Goal: Communication & Community: Answer question/provide support

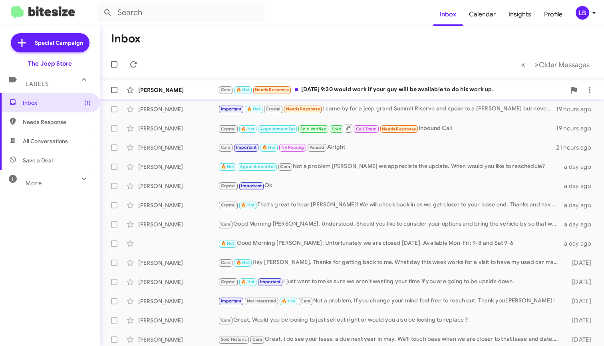
click at [349, 96] on div "[PERSON_NAME] [PERSON_NAME] 🔥 Hot Needs Response [DATE] 9:30 would work if your…" at bounding box center [352, 90] width 492 height 16
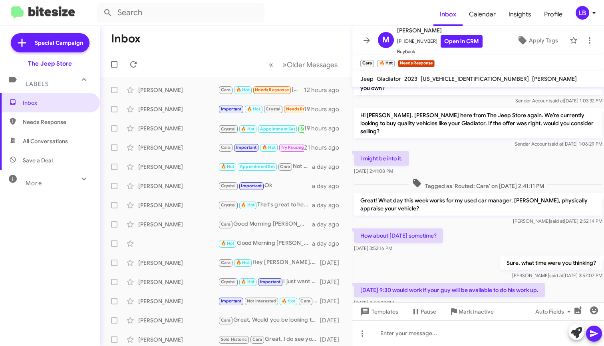
scroll to position [107, 0]
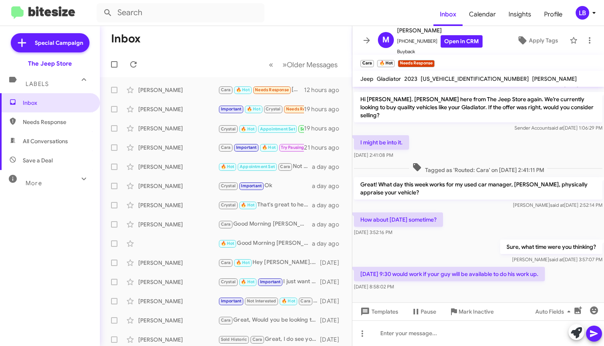
click at [485, 212] on div "How about [DATE] sometime? [DATE] 3:52:16 PM" at bounding box center [479, 224] width 252 height 27
click at [273, 43] on mat-toolbar-row "Inbox" at bounding box center [226, 39] width 252 height 26
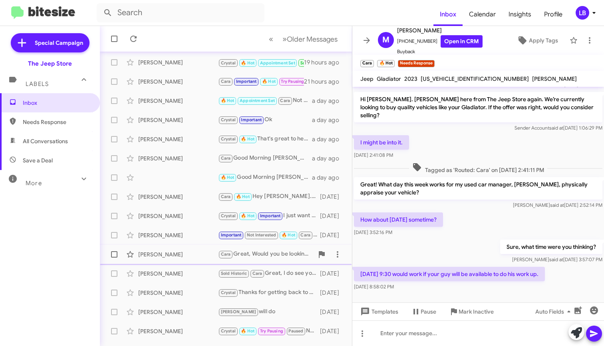
scroll to position [118, 0]
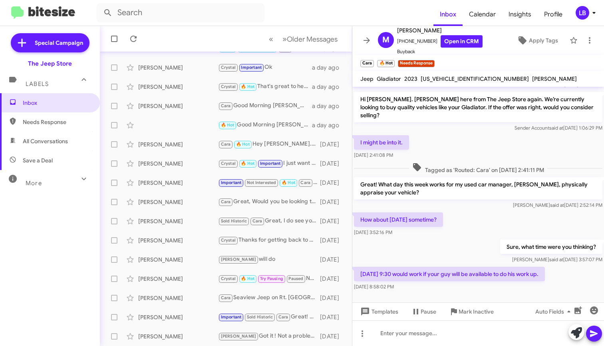
click at [45, 140] on span "All Conversations" at bounding box center [45, 141] width 45 height 8
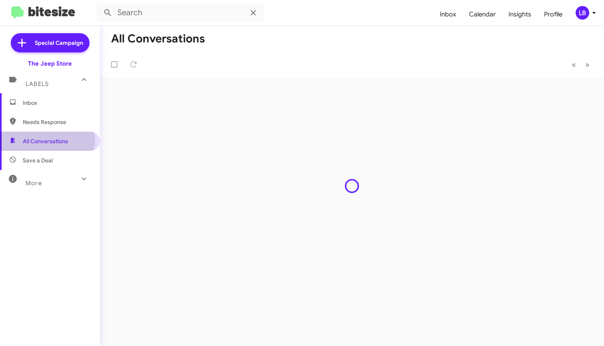
type input "in:all-conversations"
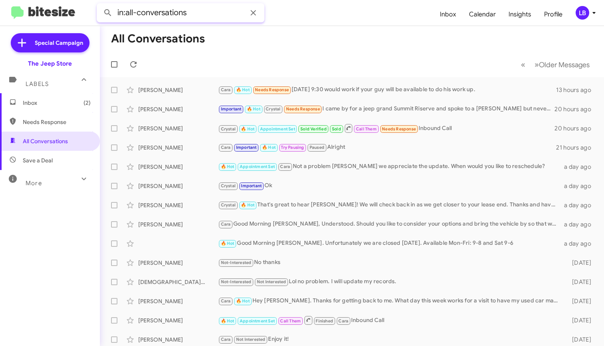
drag, startPoint x: 204, startPoint y: 12, endPoint x: 89, endPoint y: 4, distance: 115.9
click at [89, 4] on mat-toolbar "in:all-conversations Inbox Calendar Insights Profile LB" at bounding box center [302, 13] width 604 height 26
click at [108, 13] on button at bounding box center [108, 13] width 16 height 16
type input "[PERSON_NAME]"
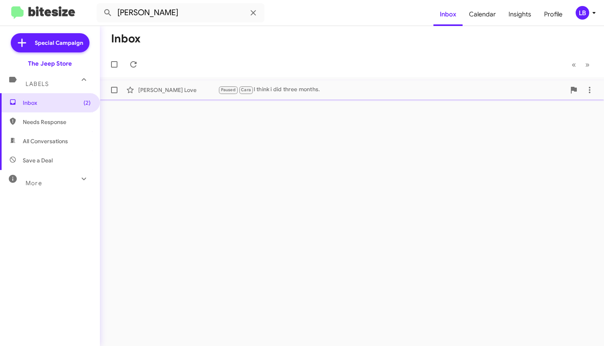
click at [175, 90] on div "[PERSON_NAME] Love" at bounding box center [178, 90] width 80 height 8
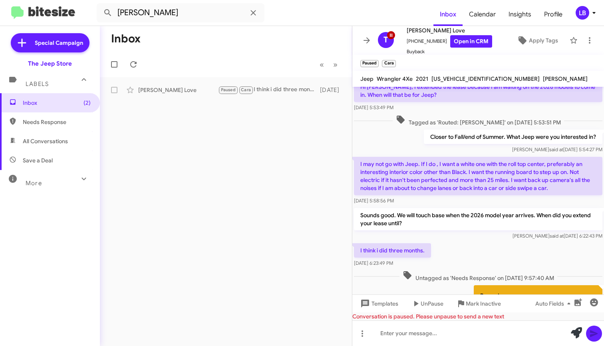
scroll to position [291, 0]
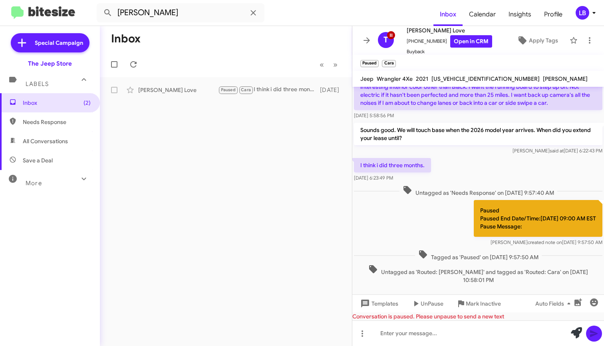
click at [463, 159] on div "I think i did three months. [DATE] 6:23:49 PM" at bounding box center [479, 169] width 252 height 27
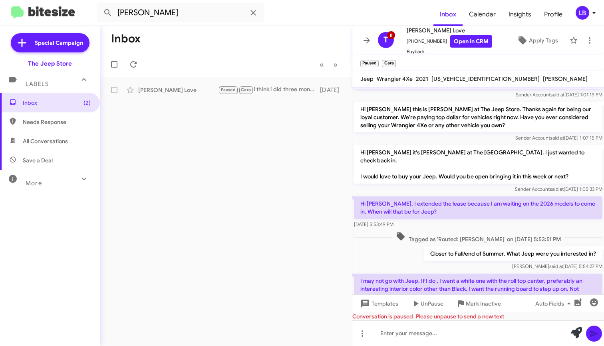
scroll to position [302, 0]
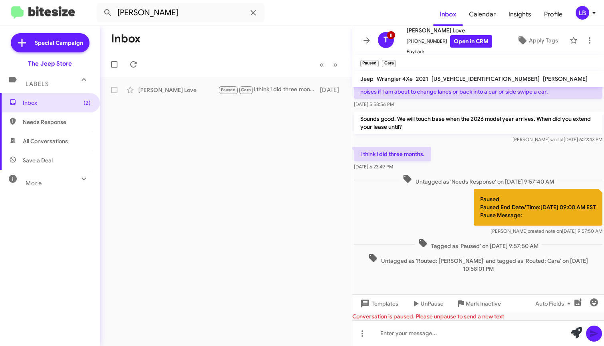
click at [512, 161] on div "I think i did three months. [DATE] 6:23:49 PM" at bounding box center [479, 158] width 252 height 27
click at [472, 153] on div "I think i did three months. [DATE] 6:23:49 PM" at bounding box center [479, 158] width 252 height 27
click at [427, 305] on span "UnPause" at bounding box center [432, 303] width 23 height 14
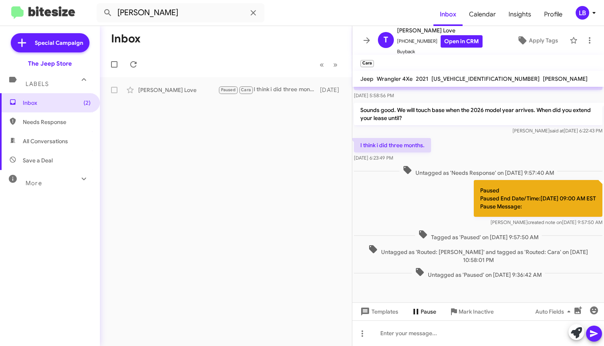
click at [425, 308] on span "Pause" at bounding box center [429, 311] width 16 height 14
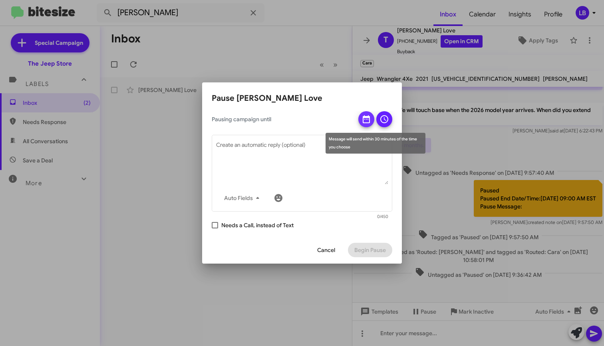
click at [367, 119] on icon at bounding box center [366, 119] width 7 height 8
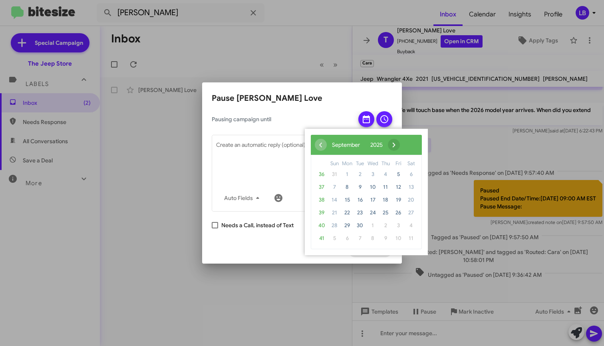
click at [400, 146] on span "›" at bounding box center [394, 145] width 12 height 12
click at [324, 144] on span "‹" at bounding box center [321, 145] width 12 height 12
click at [397, 199] on span "19" at bounding box center [398, 199] width 13 height 13
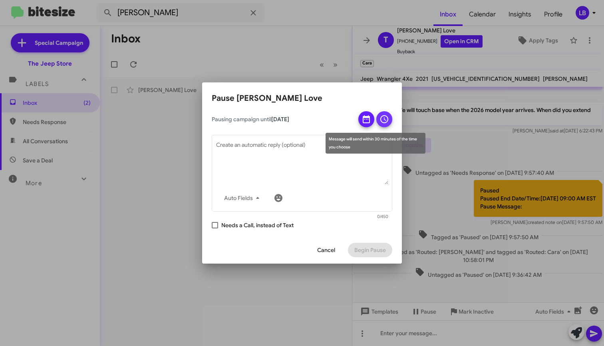
drag, startPoint x: 387, startPoint y: 118, endPoint x: 386, endPoint y: 126, distance: 8.9
click at [387, 118] on icon at bounding box center [385, 119] width 10 height 10
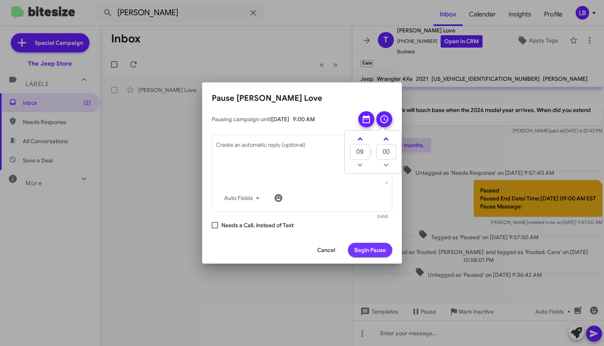
click at [374, 245] on span "Begin Pause" at bounding box center [371, 250] width 32 height 14
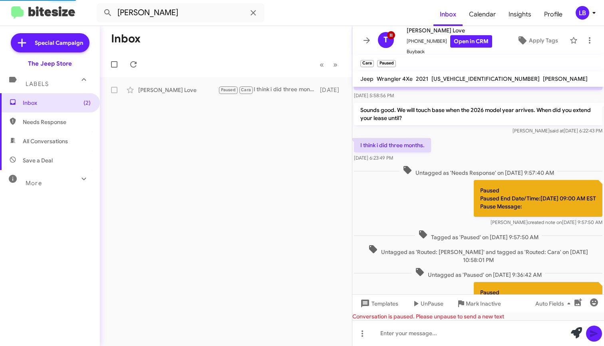
scroll to position [0, 0]
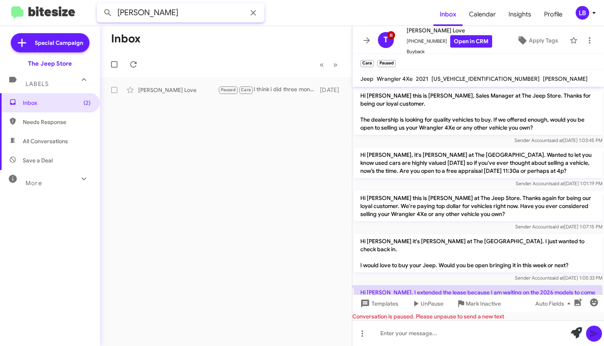
drag, startPoint x: 146, startPoint y: 15, endPoint x: 67, endPoint y: 8, distance: 79.4
click at [69, 8] on mat-toolbar "[PERSON_NAME] Inbox Calendar Insights Profile LB" at bounding box center [302, 13] width 604 height 26
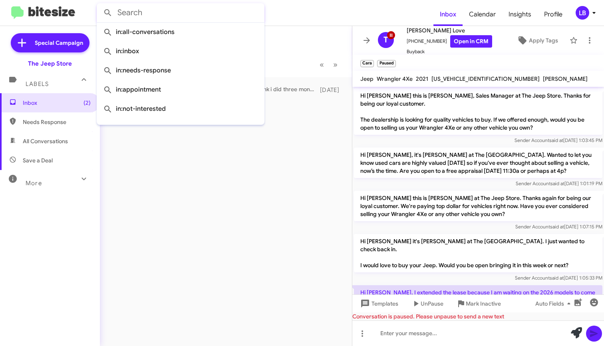
click at [108, 13] on button at bounding box center [108, 13] width 16 height 16
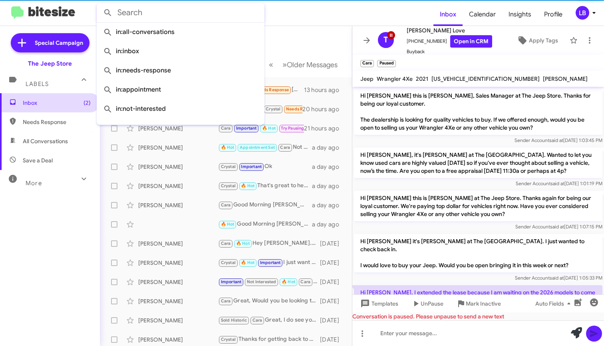
click at [58, 108] on span "Inbox (2)" at bounding box center [50, 102] width 100 height 19
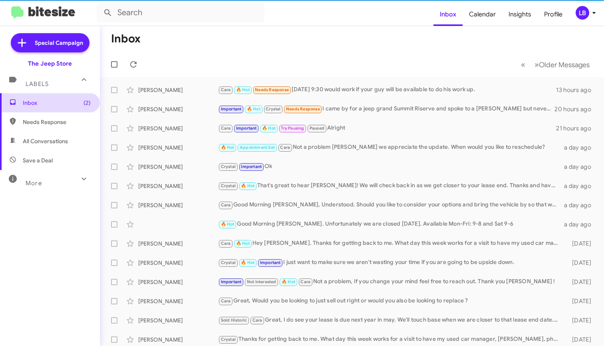
click at [55, 98] on span "Inbox (2)" at bounding box center [50, 102] width 100 height 19
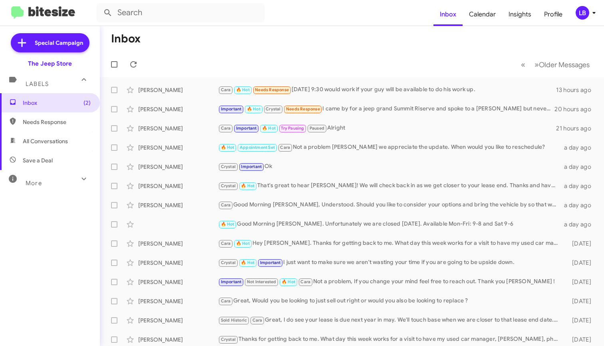
click at [277, 48] on mat-toolbar-row "Inbox" at bounding box center [352, 39] width 504 height 26
click at [286, 52] on mat-toolbar-row "« Previous » Next Older Messages" at bounding box center [352, 65] width 504 height 26
click at [44, 114] on span "Needs Response" at bounding box center [50, 121] width 100 height 19
type input "in:needs-response"
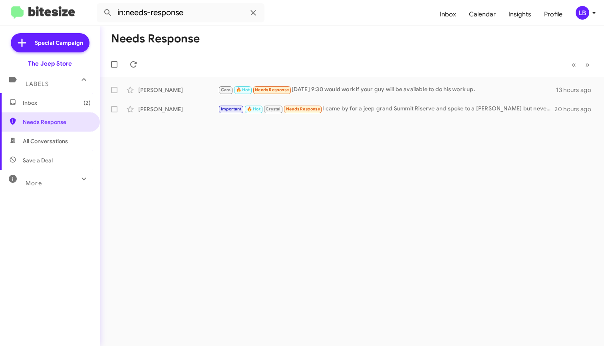
click at [266, 53] on mat-toolbar-row "« Previous » Next" at bounding box center [352, 65] width 504 height 26
click at [251, 14] on icon at bounding box center [254, 13] width 10 height 10
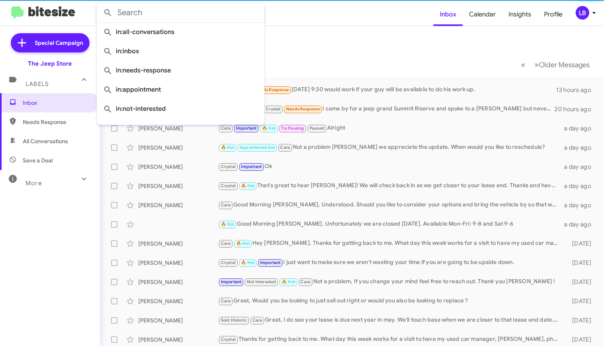
click at [372, 50] on mat-toolbar-row "Inbox" at bounding box center [352, 39] width 504 height 26
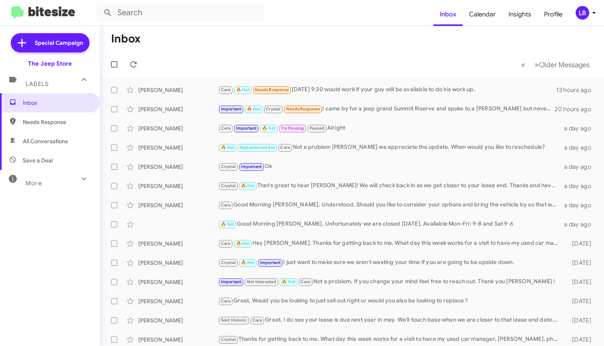
click at [388, 49] on mat-toolbar-row "Inbox" at bounding box center [352, 39] width 504 height 26
click at [231, 11] on input "text" at bounding box center [181, 12] width 168 height 19
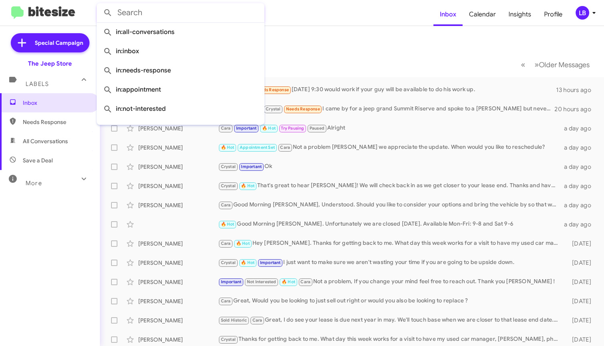
click at [299, 22] on mat-toolbar "Inbox Calendar Insights Profile LB" at bounding box center [302, 13] width 604 height 26
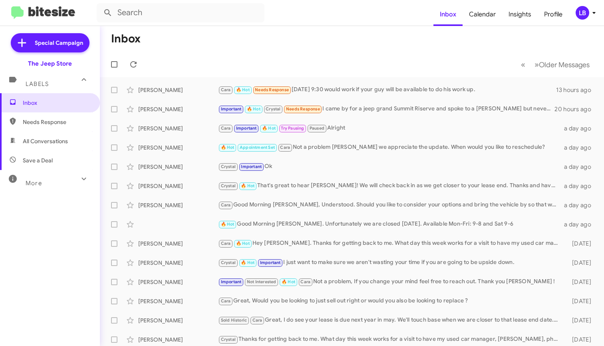
click at [196, 62] on mat-toolbar-row "« Previous » Next Older Messages" at bounding box center [352, 65] width 504 height 26
click at [343, 48] on mat-toolbar-row "Inbox" at bounding box center [352, 39] width 504 height 26
drag, startPoint x: 226, startPoint y: 56, endPoint x: 208, endPoint y: 4, distance: 55.7
click at [226, 56] on mat-toolbar-row "« Previous » Next Older Messages" at bounding box center [352, 65] width 504 height 26
drag, startPoint x: 312, startPoint y: 17, endPoint x: 299, endPoint y: 15, distance: 13.8
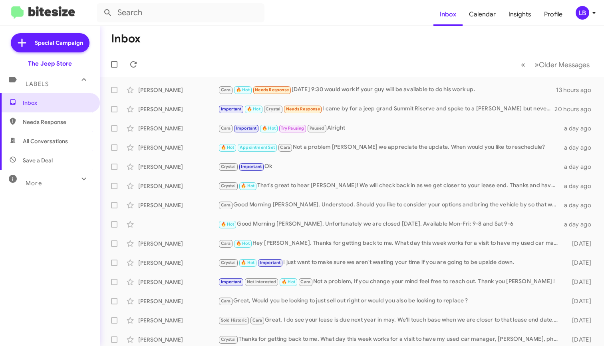
click at [312, 17] on form at bounding box center [265, 12] width 337 height 19
click at [264, 44] on mat-toolbar-row "Inbox" at bounding box center [352, 39] width 504 height 26
click at [253, 69] on mat-toolbar-row "« Previous » Next Older Messages" at bounding box center [352, 65] width 504 height 26
click at [193, 21] on input "text" at bounding box center [181, 12] width 168 height 19
type input "9083804192"
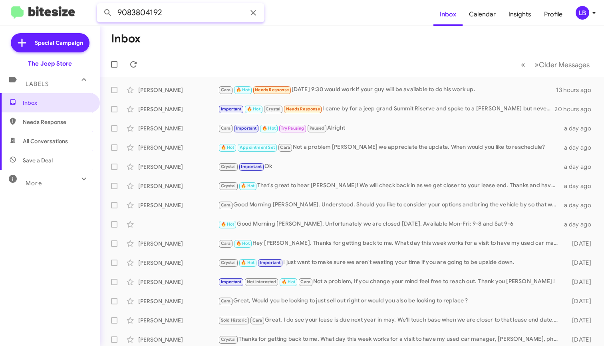
click at [108, 13] on button at bounding box center [108, 13] width 16 height 16
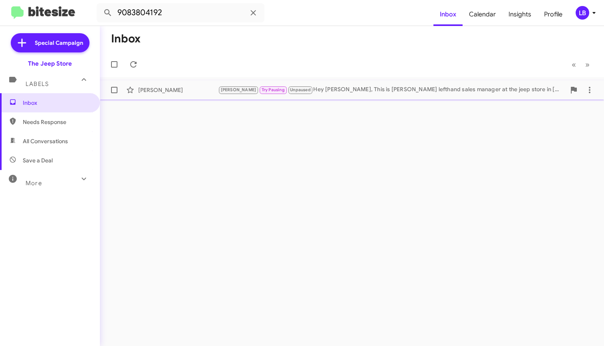
click at [342, 86] on div "[PERSON_NAME] Pausing Unpaused Hey [PERSON_NAME], This is [PERSON_NAME] lefthan…" at bounding box center [392, 89] width 348 height 9
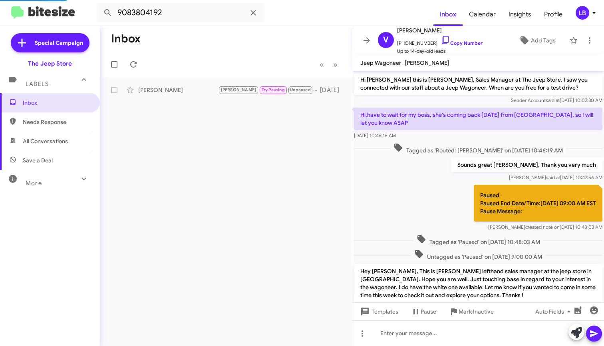
scroll to position [27, 0]
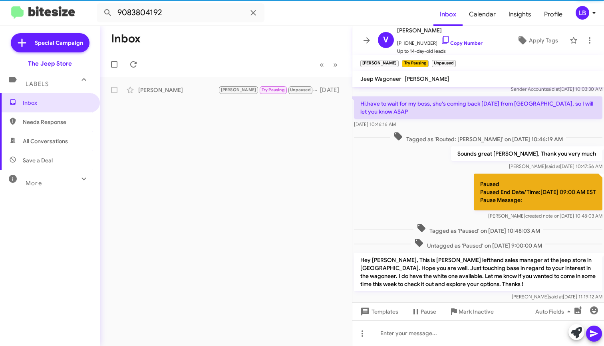
click at [449, 150] on div "Sounds great [PERSON_NAME], Thank you very much [PERSON_NAME] said at [DATE] 10…" at bounding box center [479, 158] width 252 height 27
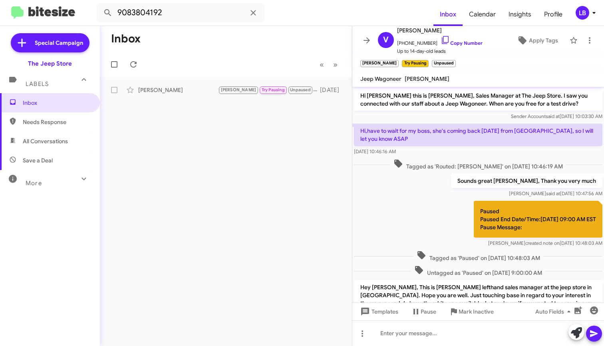
scroll to position [43, 0]
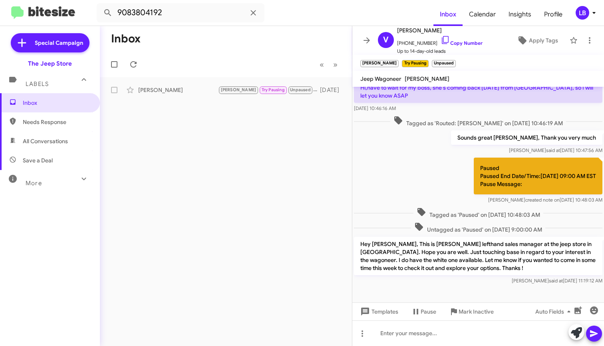
click at [411, 159] on div "Paused Paused End Date/Time:[DATE] 09:00 AM EST Pause Message: [PERSON_NAME] cr…" at bounding box center [479, 181] width 252 height 50
click at [459, 252] on p "Hey [PERSON_NAME], This is [PERSON_NAME] lefthand sales manager at the jeep sto…" at bounding box center [478, 256] width 249 height 38
drag, startPoint x: 462, startPoint y: 272, endPoint x: 358, endPoint y: 243, distance: 108.6
click at [358, 243] on p "Hey [PERSON_NAME], This is [PERSON_NAME] lefthand sales manager at the jeep sto…" at bounding box center [478, 256] width 249 height 38
copy p "Hey [PERSON_NAME], This is [PERSON_NAME] lefthand sales manager at the jeep sto…"
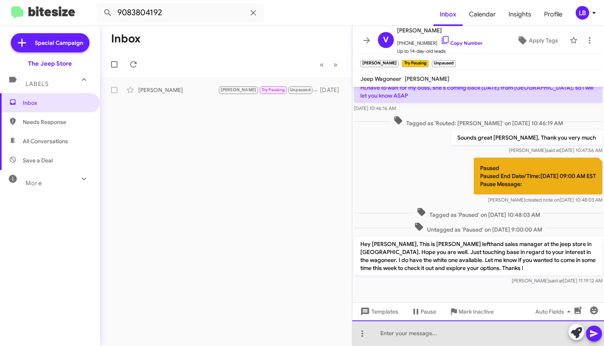
click at [428, 332] on div at bounding box center [479, 333] width 252 height 26
paste div
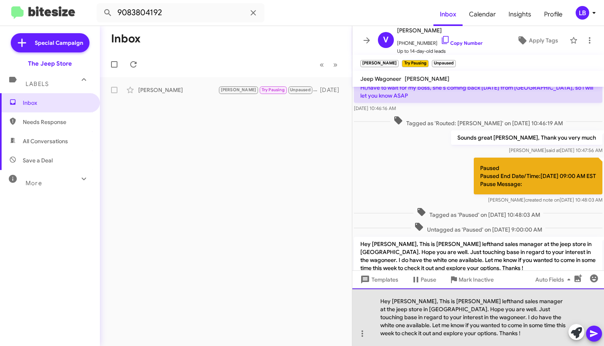
drag, startPoint x: 479, startPoint y: 333, endPoint x: 521, endPoint y: 307, distance: 49.9
click at [521, 307] on div "Hey [PERSON_NAME], This is [PERSON_NAME] lefthand sales manager at the jeep sto…" at bounding box center [479, 317] width 252 height 58
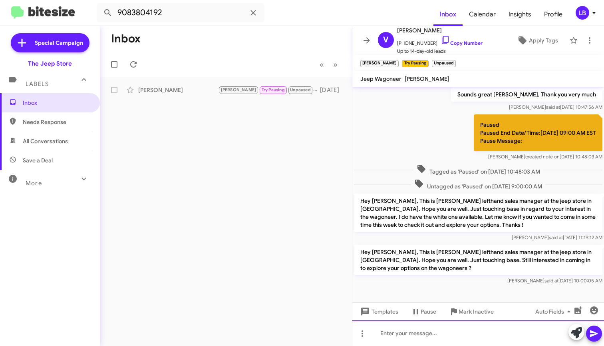
scroll to position [53, 0]
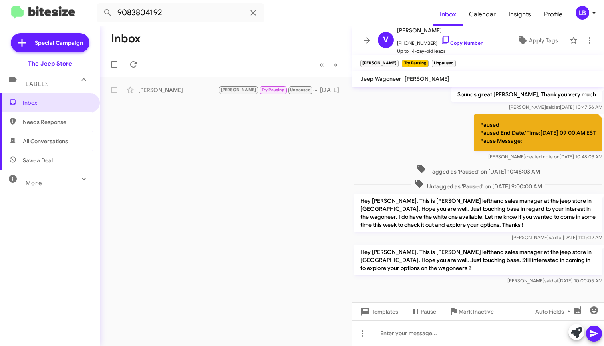
click at [218, 57] on mat-toolbar-row "« Previous » Next" at bounding box center [226, 65] width 252 height 26
click at [183, 64] on mat-toolbar-row "« Previous » Next" at bounding box center [226, 65] width 252 height 26
drag, startPoint x: 172, startPoint y: 16, endPoint x: -3, endPoint y: -4, distance: 176.6
click at [172, 16] on input "9083804192" at bounding box center [181, 12] width 168 height 19
click at [0, 0] on html "9083804192 Inbox Calendar Insights Profile LB Special Campaign The Jeep Store L…" at bounding box center [302, 173] width 604 height 346
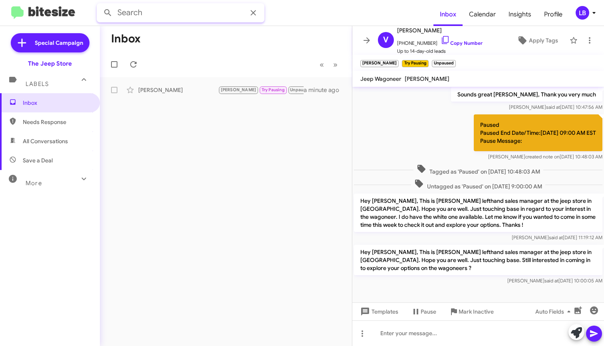
click at [108, 13] on button at bounding box center [108, 13] width 16 height 16
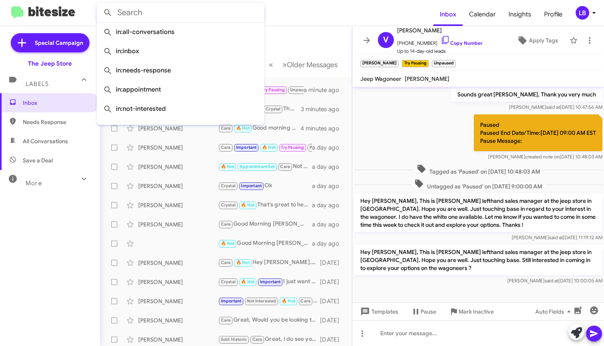
click at [316, 54] on mat-toolbar-row "« Previous » Next Older Messages" at bounding box center [226, 65] width 252 height 26
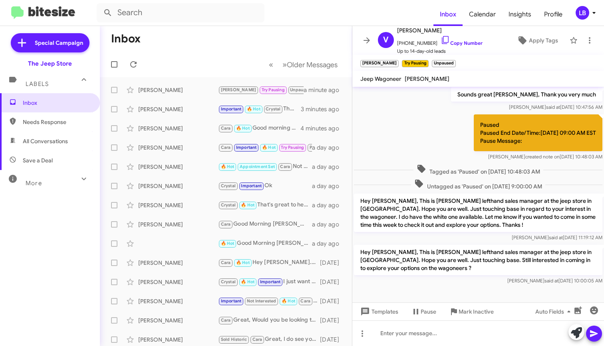
click at [60, 124] on span "Needs Response" at bounding box center [57, 122] width 68 height 8
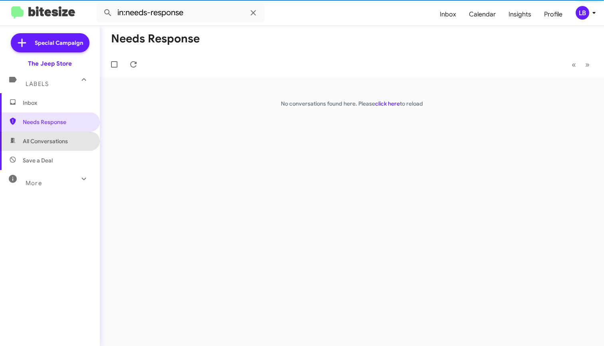
click at [57, 142] on span "All Conversations" at bounding box center [45, 141] width 45 height 8
type input "in:all-conversations"
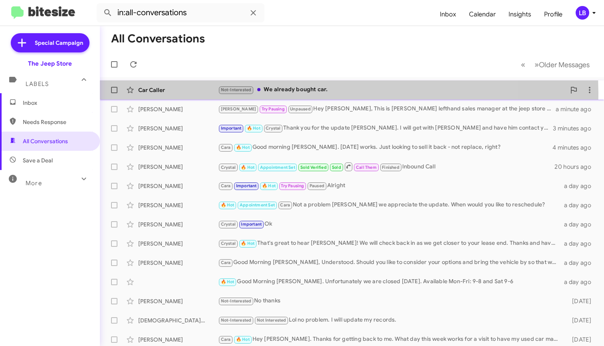
click at [305, 93] on div "Not-Interested We already bought car." at bounding box center [392, 89] width 348 height 9
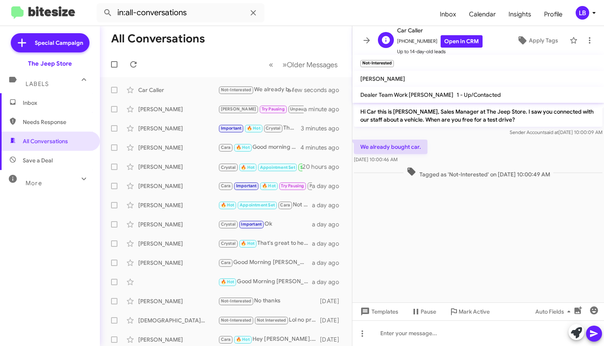
drag, startPoint x: 427, startPoint y: 42, endPoint x: 402, endPoint y: 45, distance: 24.5
click at [402, 45] on span "[PHONE_NUMBER] Open in CRM" at bounding box center [440, 41] width 86 height 12
copy span "7324477639"
click at [375, 311] on span "Templates" at bounding box center [379, 311] width 40 height 14
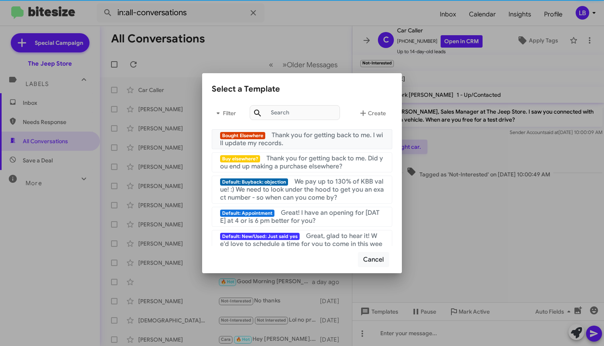
click at [307, 135] on span "Thank you for getting back to me. I will update my records." at bounding box center [301, 139] width 163 height 16
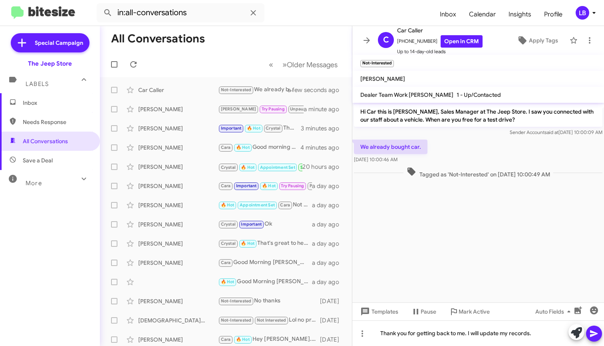
click at [597, 332] on icon at bounding box center [595, 334] width 10 height 10
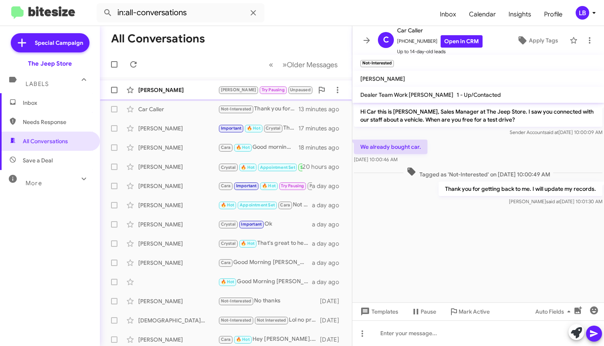
click at [201, 97] on div "[PERSON_NAME] [PERSON_NAME] Pausing Unpaused Not-Interested Hi sorry, but not n…" at bounding box center [225, 90] width 239 height 16
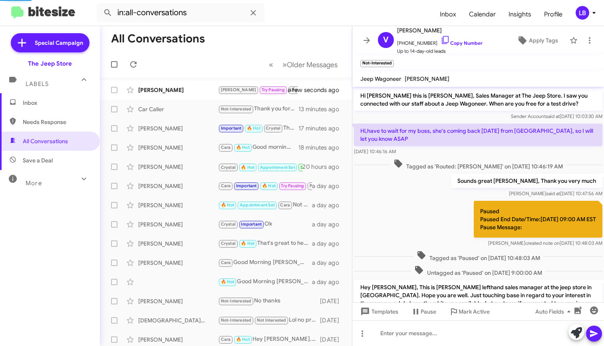
scroll to position [134, 0]
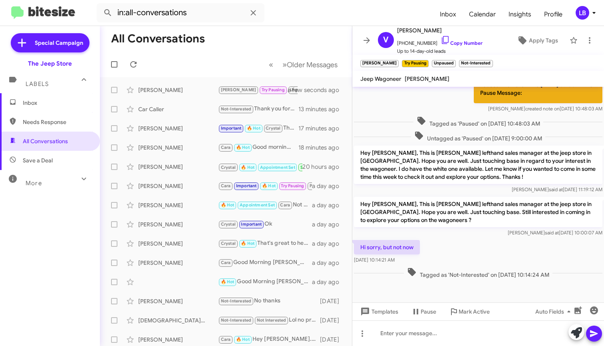
click at [421, 129] on div "Tagged as 'Paused' on [DATE] 10:48:03 AM" at bounding box center [479, 121] width 252 height 15
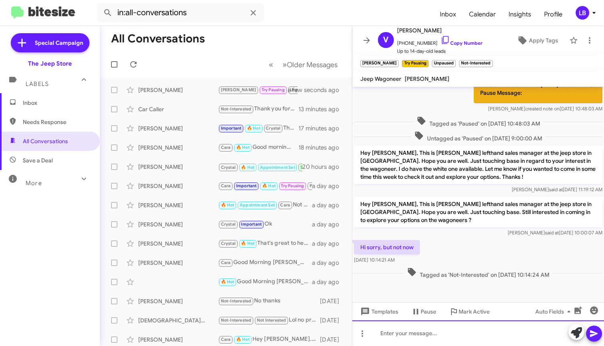
drag, startPoint x: 433, startPoint y: 335, endPoint x: 434, endPoint y: 324, distance: 10.8
click at [433, 335] on div at bounding box center [479, 333] width 252 height 26
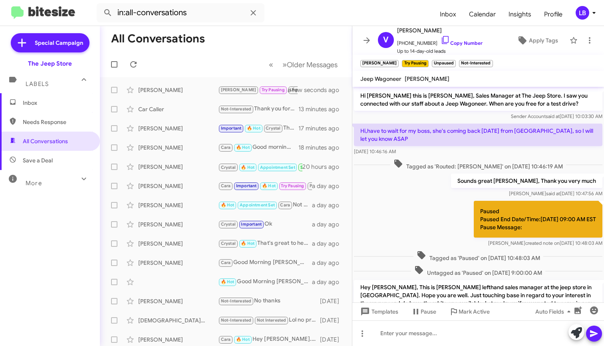
click at [207, 34] on mat-toolbar-row "All Conversations" at bounding box center [226, 39] width 252 height 26
click at [271, 44] on mat-toolbar-row "All Conversations" at bounding box center [226, 39] width 252 height 26
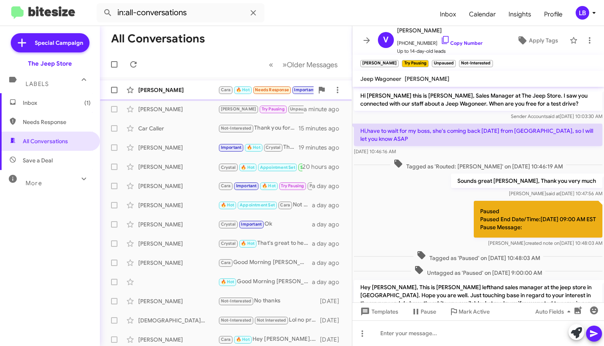
click at [193, 88] on div "[PERSON_NAME]" at bounding box center [178, 90] width 80 height 8
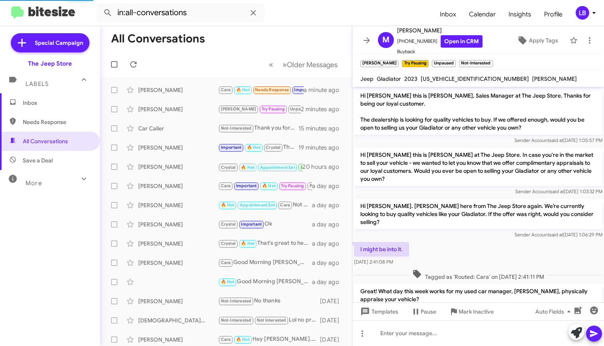
scroll to position [173, 0]
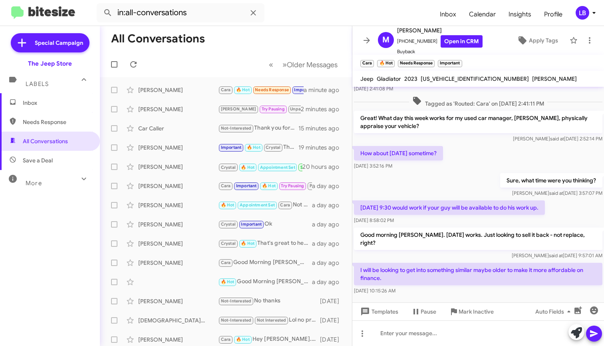
click at [500, 173] on p "Sure, what time were you thinking?" at bounding box center [551, 180] width 102 height 14
click at [300, 35] on mat-toolbar-row "All Conversations" at bounding box center [226, 39] width 252 height 26
click at [429, 146] on p "How about [DATE] sometime?" at bounding box center [398, 153] width 89 height 14
click at [375, 134] on div "Great! What day this week works for my used car manager, [PERSON_NAME], physica…" at bounding box center [479, 126] width 252 height 35
click at [310, 50] on mat-toolbar-row "All Conversations" at bounding box center [226, 39] width 252 height 26
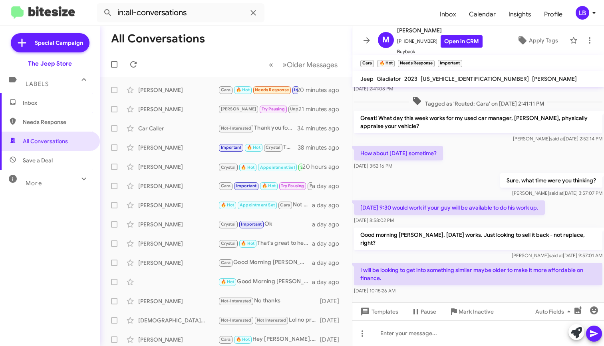
click at [56, 157] on span "Save a Deal" at bounding box center [50, 160] width 100 height 19
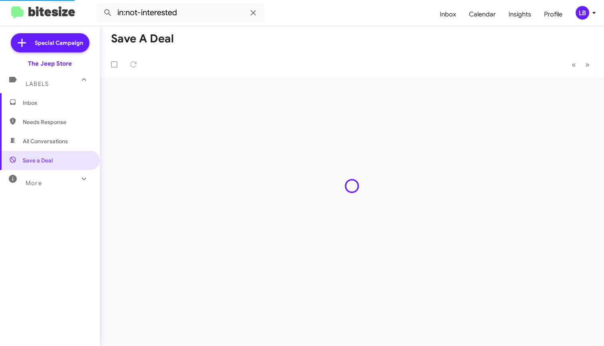
drag, startPoint x: 56, startPoint y: 121, endPoint x: 83, endPoint y: 114, distance: 28.0
click at [56, 121] on span "Needs Response" at bounding box center [57, 122] width 68 height 8
type input "in:needs-response"
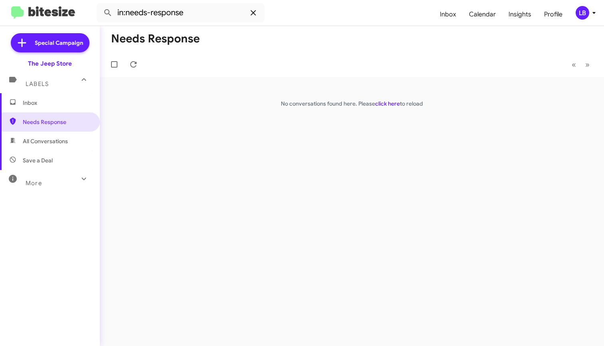
click at [249, 12] on icon at bounding box center [254, 13] width 10 height 10
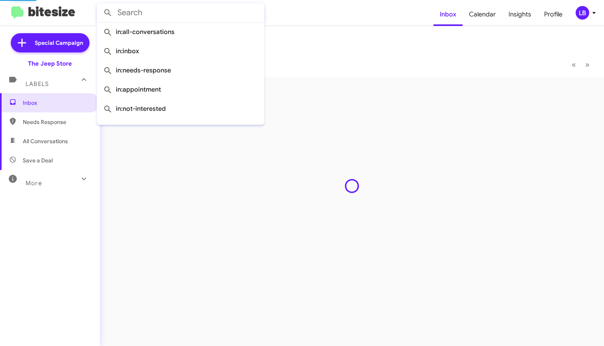
click at [320, 51] on mat-toolbar-row "Inbox" at bounding box center [352, 39] width 504 height 26
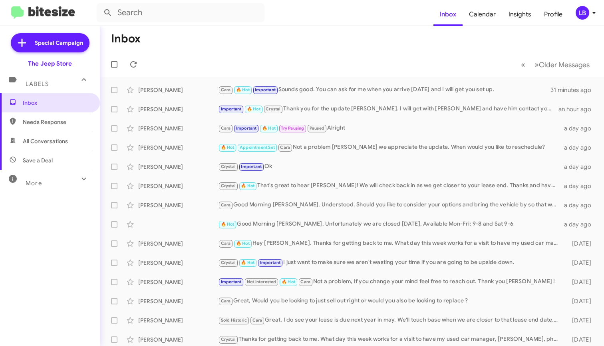
click at [165, 37] on mat-toolbar-row "Inbox" at bounding box center [352, 39] width 504 height 26
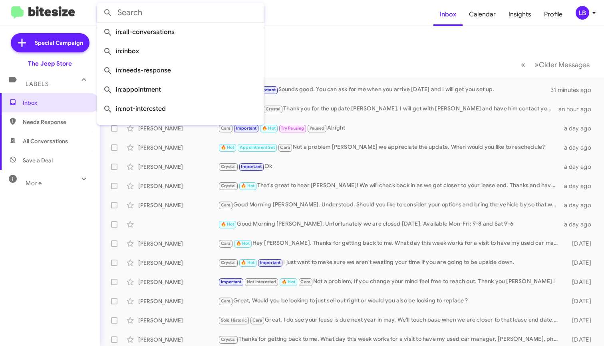
click at [170, 12] on input "text" at bounding box center [181, 12] width 168 height 19
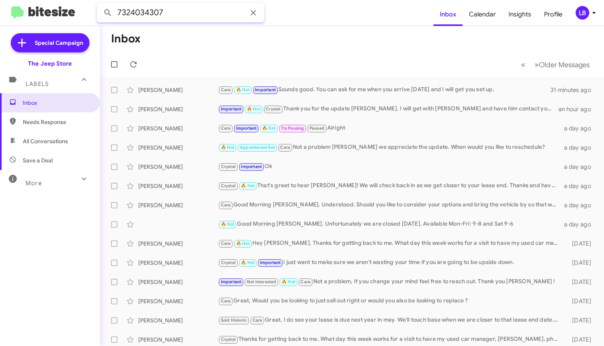
type input "7324034307"
click at [108, 13] on button at bounding box center [108, 13] width 16 height 16
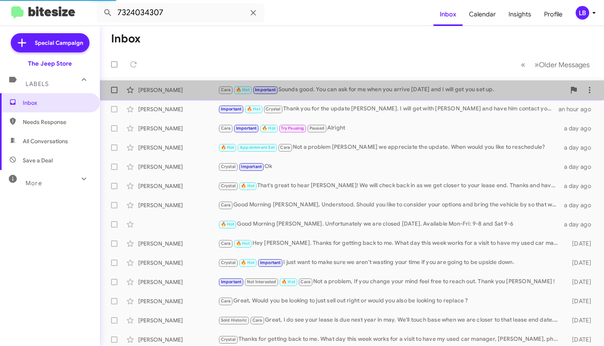
click at [404, 84] on div "[PERSON_NAME] [PERSON_NAME] 🔥 Hot Important Sounds good. You can ask for me whe…" at bounding box center [352, 90] width 492 height 16
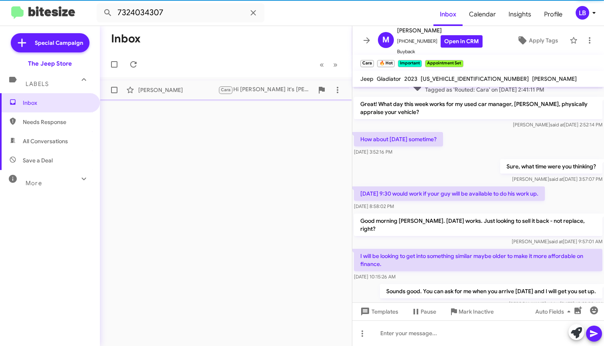
click at [162, 84] on div "[PERSON_NAME] [PERSON_NAME] Hi [PERSON_NAME] it's [PERSON_NAME] at The Jeep Sto…" at bounding box center [225, 90] width 239 height 16
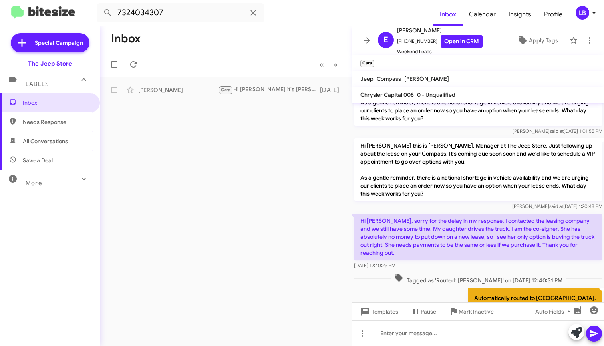
scroll to position [90, 0]
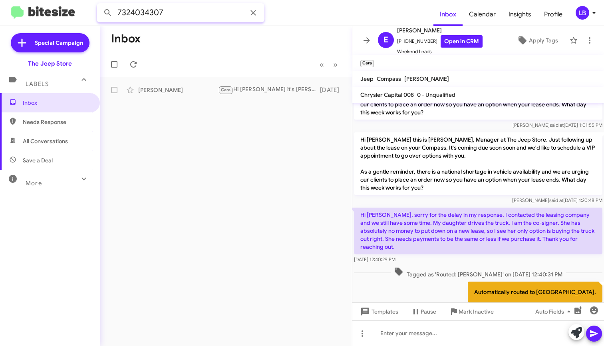
drag, startPoint x: 167, startPoint y: 15, endPoint x: -10, endPoint y: 11, distance: 177.5
click at [0, 11] on html "7324034307 Inbox Calendar Insights Profile LB Special Campaign The Jeep Store L…" at bounding box center [302, 173] width 604 height 346
click at [108, 13] on button at bounding box center [108, 13] width 16 height 16
click at [147, 18] on input "908296517" at bounding box center [181, 12] width 168 height 19
click at [148, 14] on input "908296517" at bounding box center [181, 12] width 168 height 19
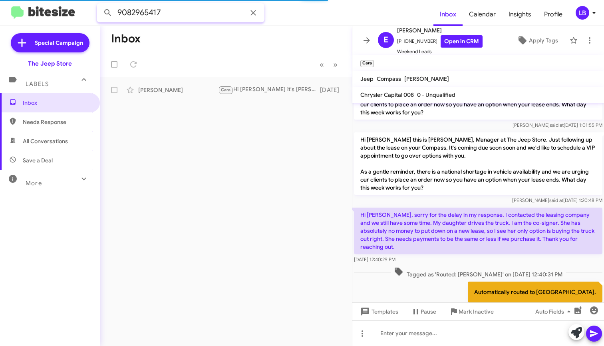
click at [108, 13] on button at bounding box center [108, 13] width 16 height 16
click at [175, 15] on input "9082965417" at bounding box center [181, 12] width 168 height 19
drag, startPoint x: 170, startPoint y: 12, endPoint x: 88, endPoint y: 4, distance: 82.8
click at [87, 4] on mat-toolbar "9082965417 Inbox Calendar Insights Profile LB" at bounding box center [302, 13] width 604 height 26
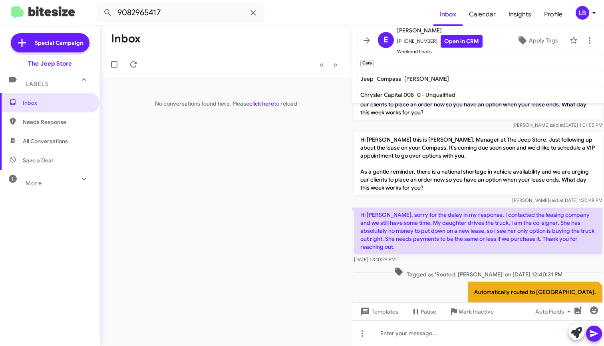
click at [312, 37] on mat-toolbar-row "Inbox" at bounding box center [226, 39] width 252 height 26
click at [57, 140] on span "All Conversations" at bounding box center [45, 141] width 45 height 8
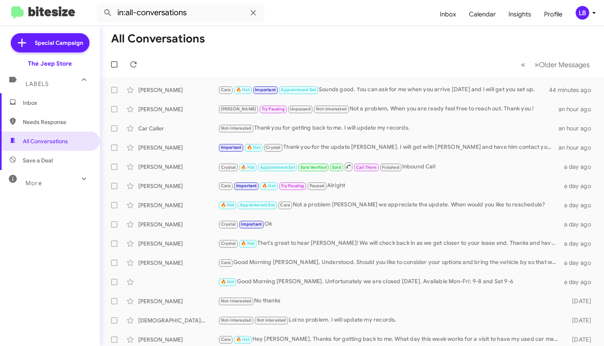
click at [259, 46] on mat-toolbar-row "All Conversations" at bounding box center [352, 39] width 504 height 26
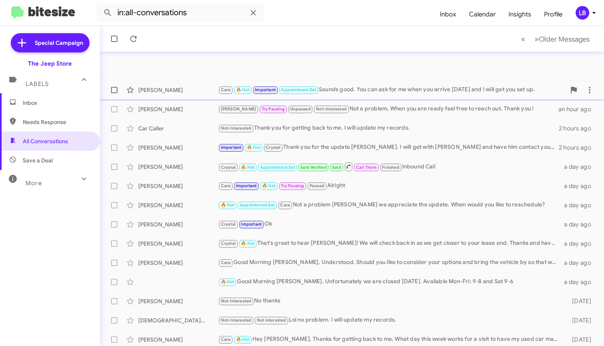
scroll to position [118, 0]
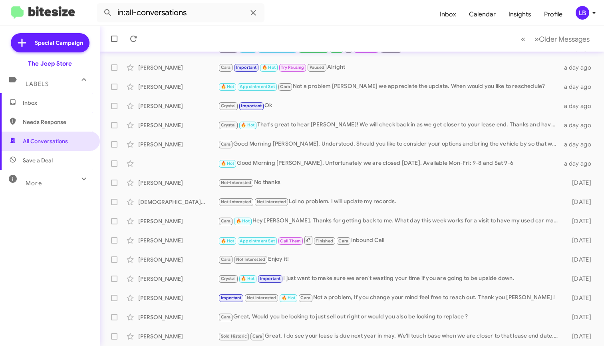
click at [37, 112] on span "Needs Response" at bounding box center [50, 121] width 100 height 19
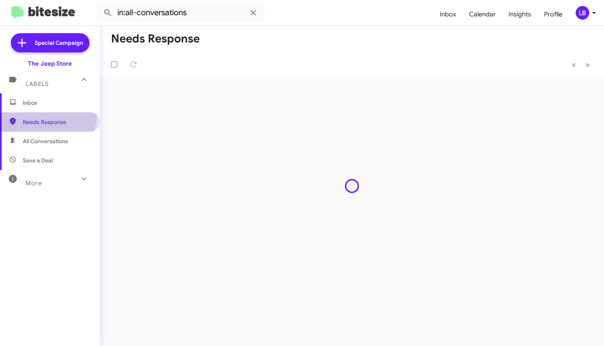
type input "in:needs-response"
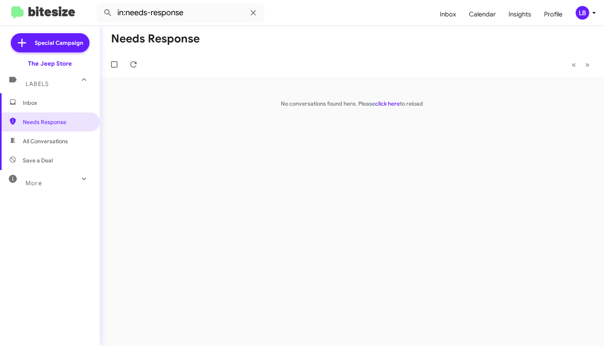
click at [47, 100] on span "Inbox" at bounding box center [57, 103] width 68 height 8
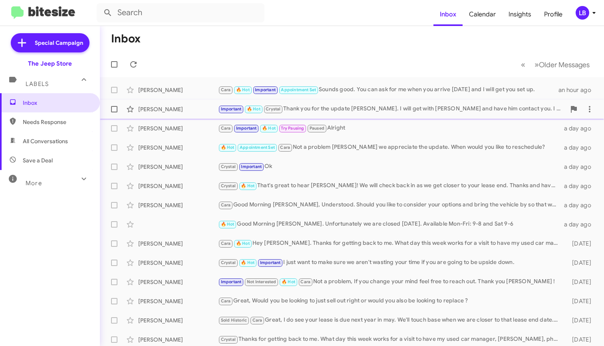
click at [320, 117] on span "[PERSON_NAME] Important 🔥 Hot Crystal Thank you for the update [PERSON_NAME]. I…" at bounding box center [352, 109] width 504 height 19
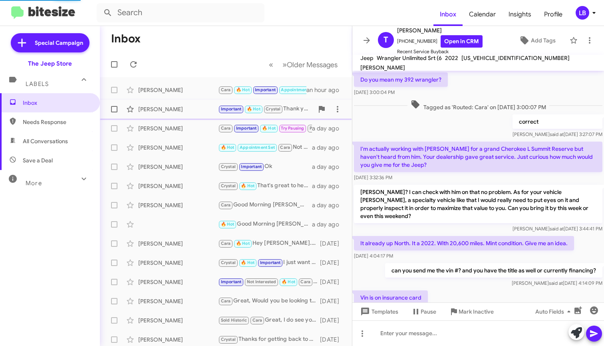
scroll to position [423, 0]
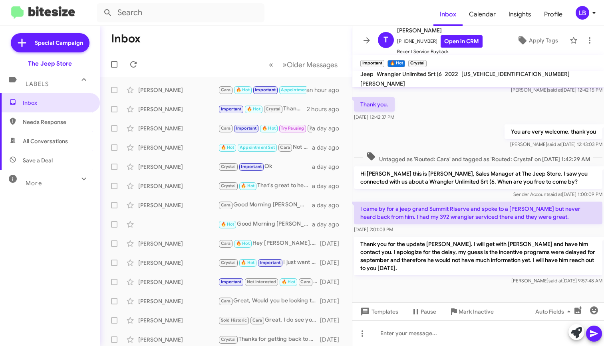
click at [252, 36] on mat-toolbar-row "Inbox" at bounding box center [226, 39] width 252 height 26
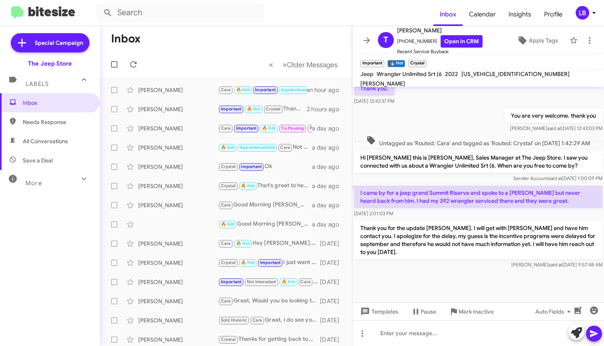
click at [189, 33] on mat-toolbar-row "Inbox" at bounding box center [226, 39] width 252 height 26
click at [60, 143] on span "All Conversations" at bounding box center [45, 141] width 45 height 8
type input "in:all-conversations"
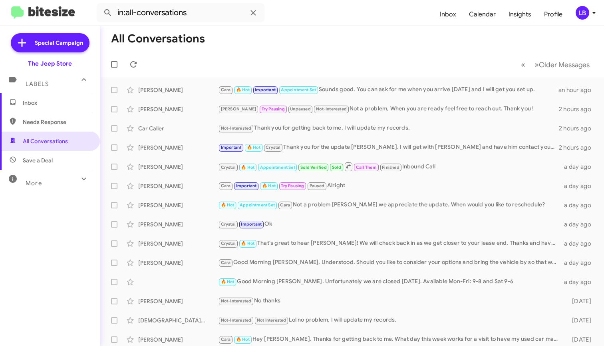
click at [337, 66] on mat-toolbar-row "« Previous » Next Older Messages" at bounding box center [352, 65] width 504 height 26
click at [281, 52] on mat-toolbar-row "« Previous » Next Older Messages" at bounding box center [352, 65] width 504 height 26
click at [403, 46] on mat-toolbar-row "All Conversations" at bounding box center [352, 39] width 504 height 26
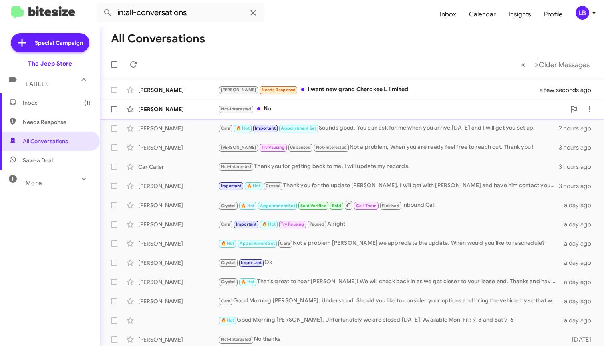
click at [285, 112] on div "Not-Interested No" at bounding box center [392, 108] width 348 height 9
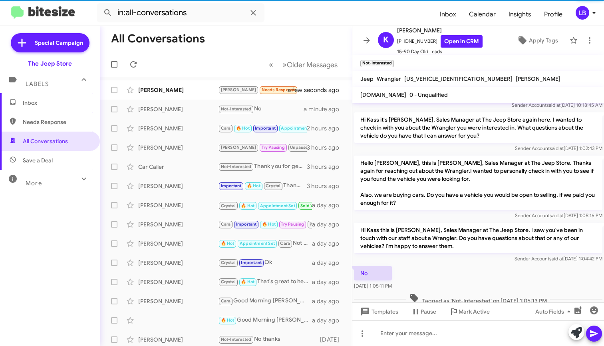
scroll to position [59, 0]
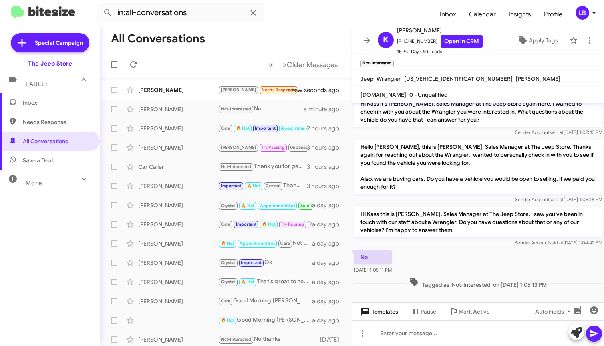
click at [380, 309] on span "Templates" at bounding box center [379, 311] width 40 height 14
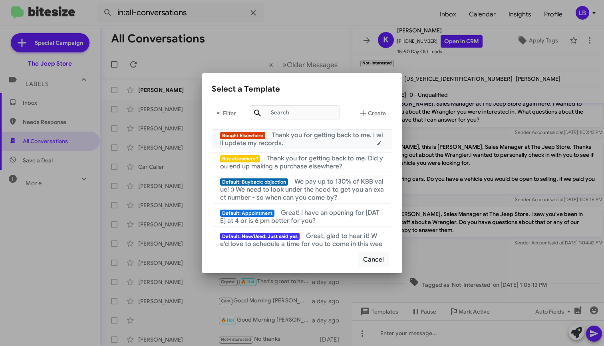
click at [331, 135] on span "Thank you for getting back to me. I will update my records." at bounding box center [301, 139] width 163 height 16
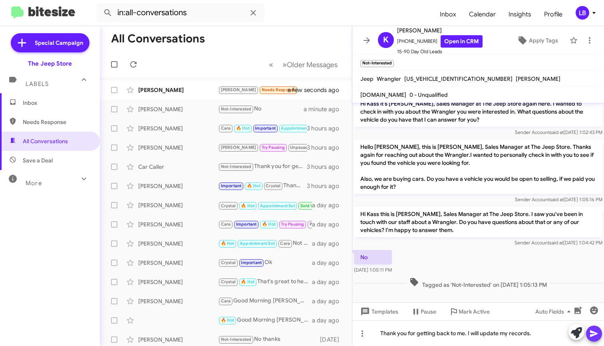
click at [598, 336] on icon at bounding box center [595, 334] width 10 height 10
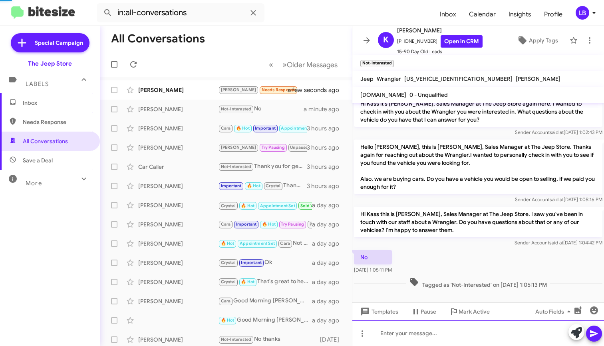
scroll to position [0, 0]
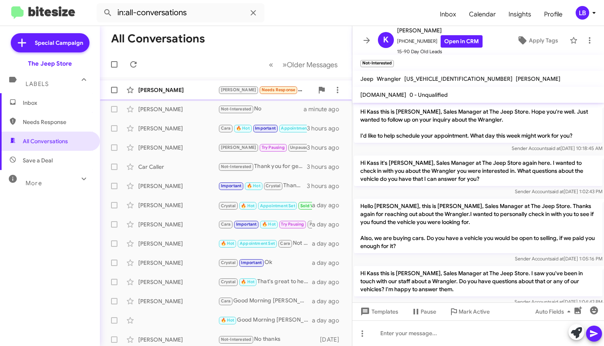
click at [179, 82] on div "[PERSON_NAME] [PERSON_NAME] Needs Response I want new grand Cherokee L limited …" at bounding box center [225, 90] width 239 height 16
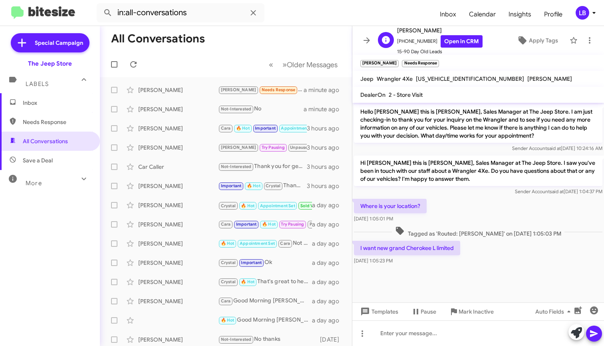
drag, startPoint x: 428, startPoint y: 41, endPoint x: 402, endPoint y: 44, distance: 25.7
click at [402, 44] on span "[PHONE_NUMBER] Open in CRM" at bounding box center [440, 41] width 86 height 12
copy span "8482005441"
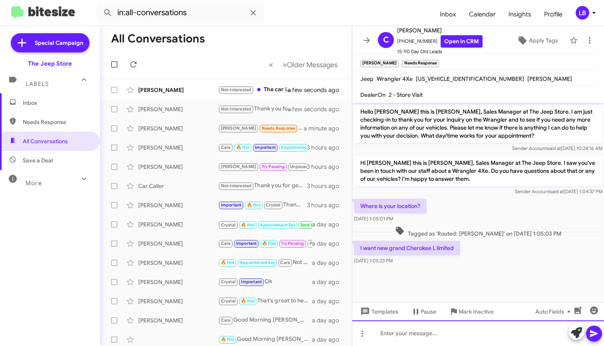
click at [454, 330] on div at bounding box center [479, 333] width 252 height 26
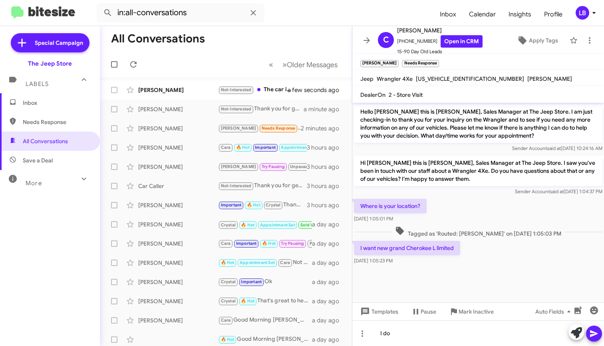
click at [456, 210] on div "Where is your location? [DATE] 1:05:01 PM" at bounding box center [479, 210] width 252 height 27
click at [462, 203] on div "Where is your location? [DATE] 1:05:01 PM" at bounding box center [479, 210] width 252 height 27
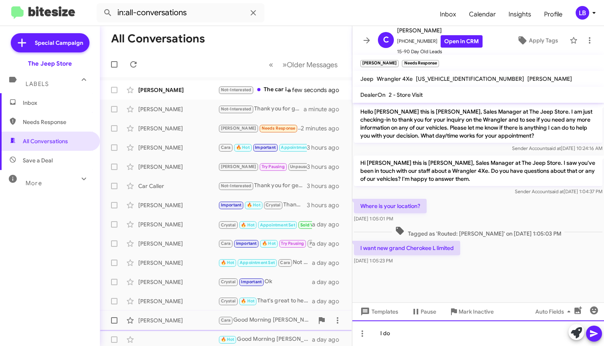
drag, startPoint x: 434, startPoint y: 336, endPoint x: 302, endPoint y: 321, distance: 132.8
click at [303, 321] on div "All Conversations « Previous » Next Older Messages [PERSON_NAME] Not-Interested…" at bounding box center [352, 186] width 504 height 320
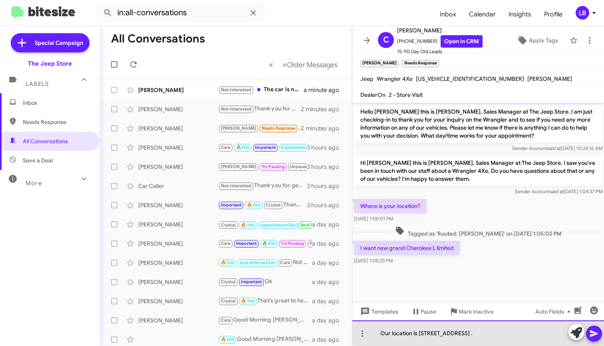
click at [534, 331] on div "Our location is [STREET_ADDRESS] ." at bounding box center [479, 333] width 252 height 26
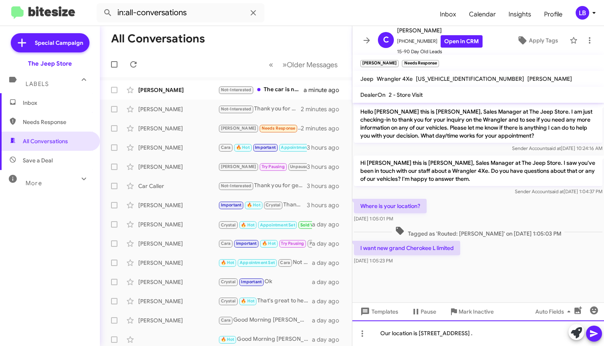
click at [419, 334] on div "Our location is [STREET_ADDRESS] ." at bounding box center [479, 333] width 252 height 26
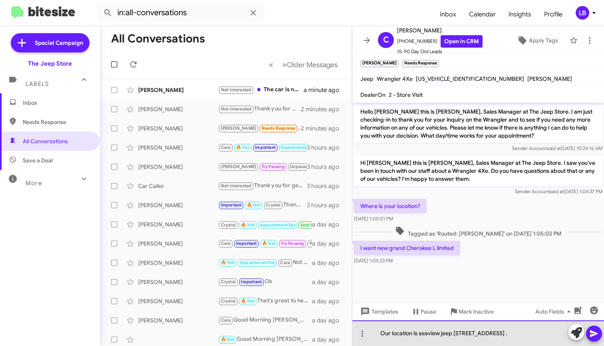
click at [556, 328] on div "Our location is seaview jeep [STREET_ADDRESS] ." at bounding box center [479, 333] width 252 height 26
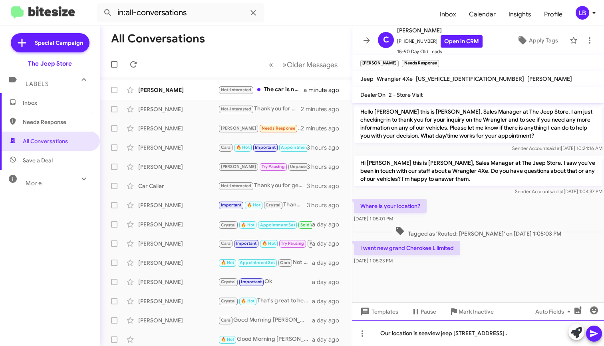
click at [557, 335] on div "Our location is seaview jeep [STREET_ADDRESS] ." at bounding box center [479, 333] width 252 height 26
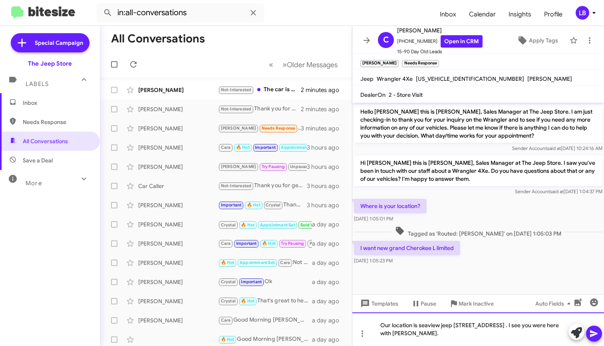
click at [474, 333] on div "Our location is seaview jeep [STREET_ADDRESS] . I see you were here with [PERSO…" at bounding box center [479, 329] width 252 height 34
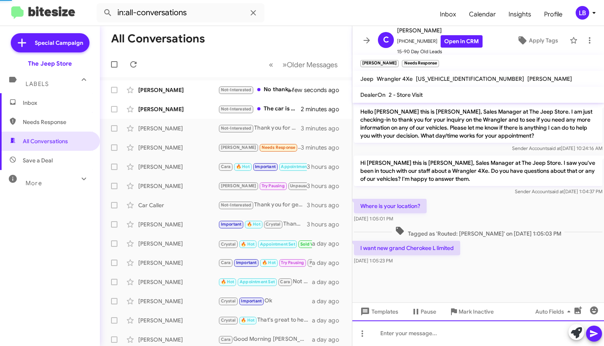
scroll to position [19, 0]
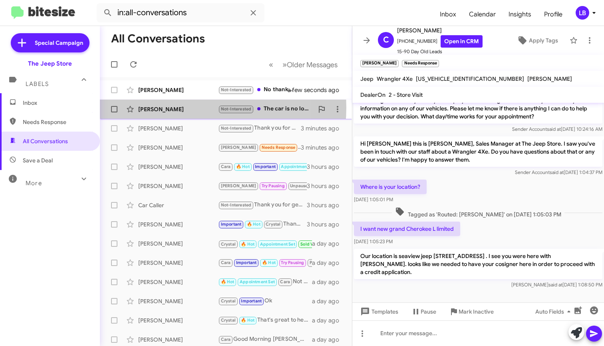
click at [176, 108] on div "[PERSON_NAME]" at bounding box center [178, 109] width 80 height 8
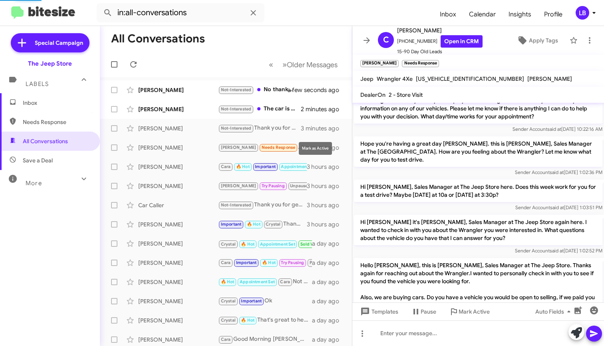
scroll to position [142, 0]
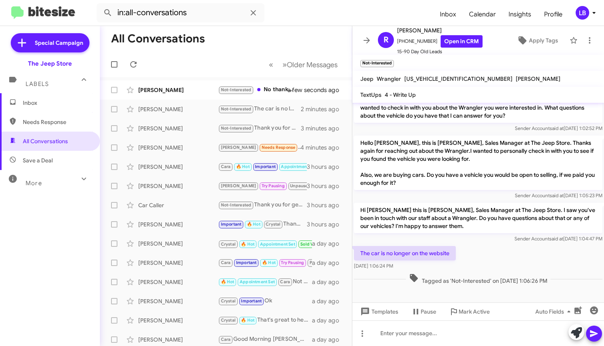
click at [505, 245] on div "The car is no longer on the website [DATE] 1:06:24 PM" at bounding box center [479, 257] width 252 height 27
drag, startPoint x: 429, startPoint y: 40, endPoint x: 403, endPoint y: 44, distance: 27.0
click at [403, 44] on span "[PHONE_NUMBER] Open in CRM" at bounding box center [440, 41] width 86 height 12
copy span "7323904386"
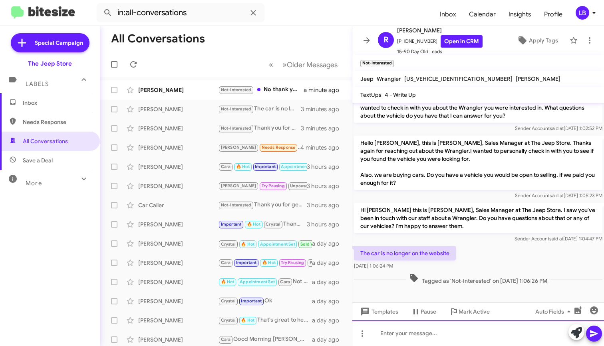
drag, startPoint x: 419, startPoint y: 337, endPoint x: 423, endPoint y: 331, distance: 6.7
click at [419, 337] on div at bounding box center [479, 333] width 252 height 26
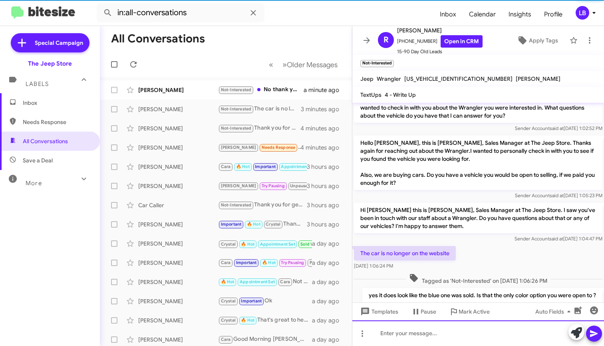
scroll to position [0, 0]
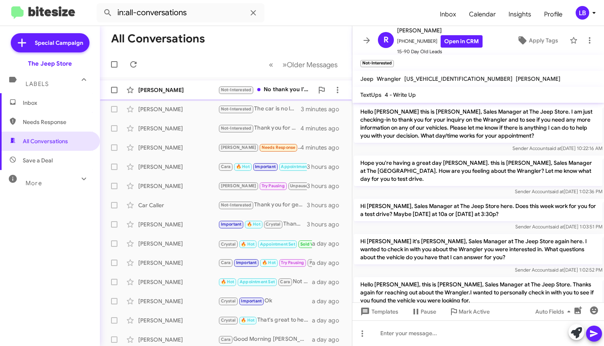
click at [183, 92] on div "[PERSON_NAME]" at bounding box center [178, 90] width 80 height 8
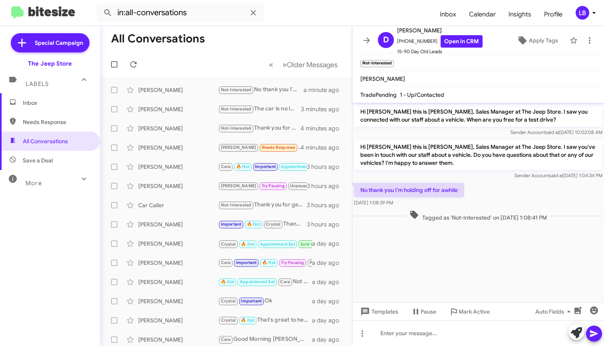
click at [478, 181] on div "No thank you I'm holding off for awhile [DATE] 1:08:39 PM" at bounding box center [479, 194] width 252 height 27
drag, startPoint x: 429, startPoint y: 39, endPoint x: 403, endPoint y: 42, distance: 25.7
click at [403, 42] on span "[PHONE_NUMBER] Open in CRM" at bounding box center [440, 41] width 86 height 12
copy span "7322814153"
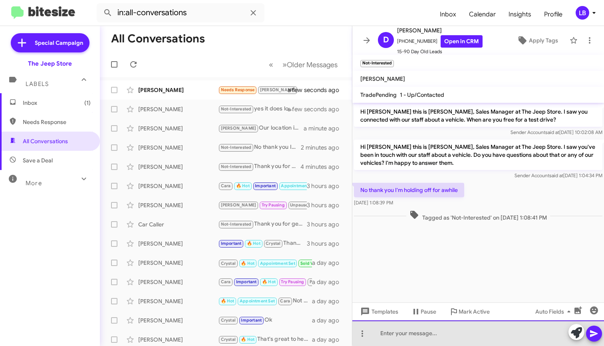
click at [484, 330] on div at bounding box center [479, 333] width 252 height 26
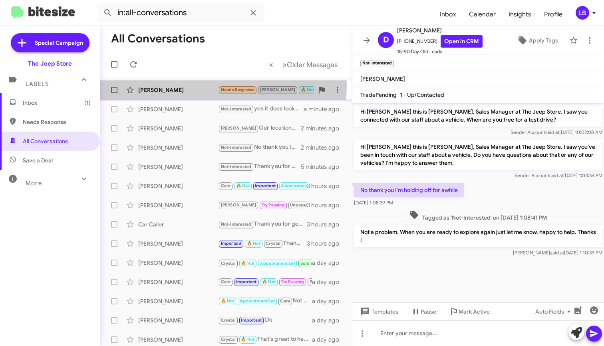
click at [199, 86] on div "[PERSON_NAME]" at bounding box center [178, 90] width 80 height 8
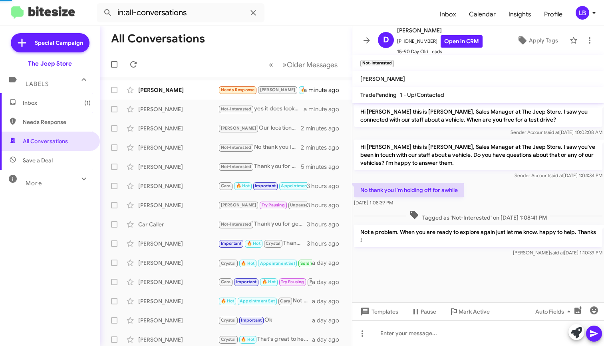
scroll to position [14, 0]
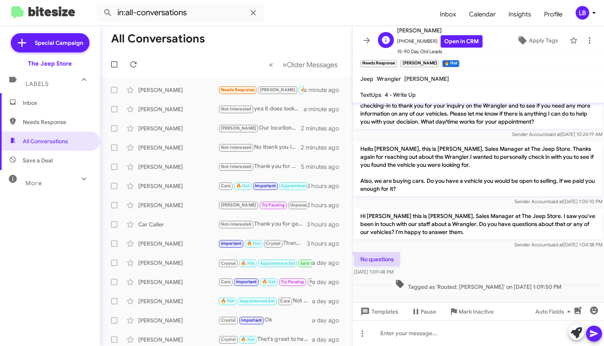
drag, startPoint x: 429, startPoint y: 40, endPoint x: 402, endPoint y: 45, distance: 27.5
click at [402, 45] on span "[PHONE_NUMBER] Open in CRM" at bounding box center [440, 41] width 86 height 12
copy span "7327687699"
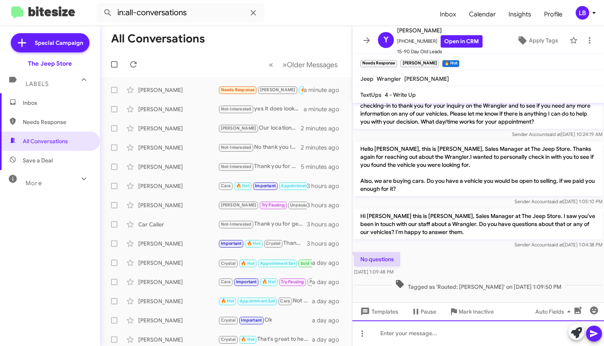
click at [464, 338] on div at bounding box center [479, 333] width 252 height 26
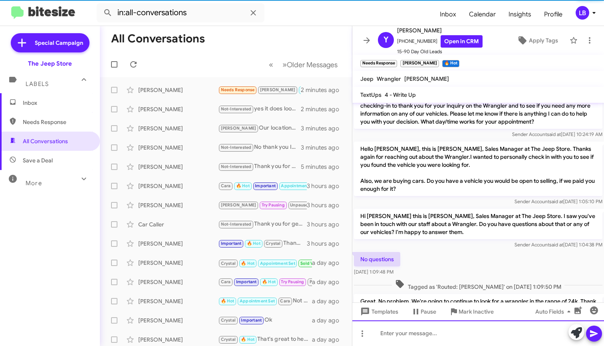
scroll to position [51, 0]
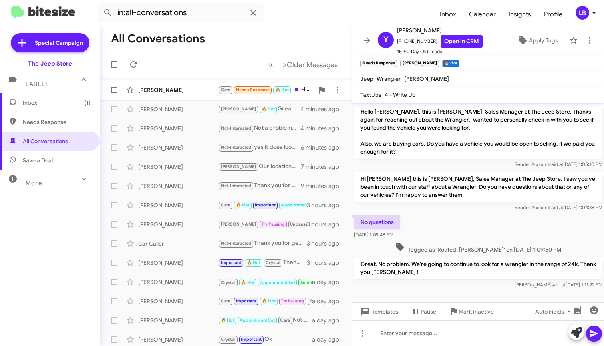
click at [165, 87] on div "[PERSON_NAME]" at bounding box center [178, 90] width 80 height 8
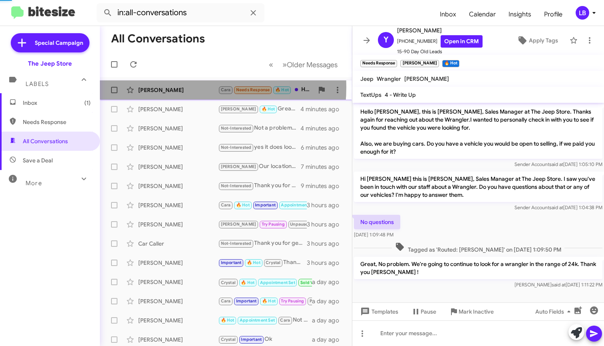
click at [165, 87] on div "[PERSON_NAME]" at bounding box center [178, 90] width 80 height 8
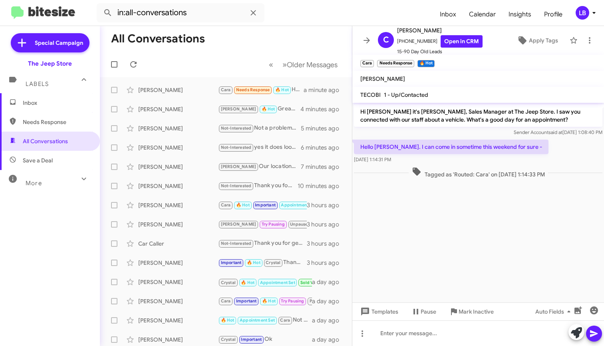
click at [438, 137] on div "Hi [PERSON_NAME] it's [PERSON_NAME], Sales Manager at The Jeep Store. I saw you…" at bounding box center [479, 120] width 252 height 35
drag, startPoint x: 572, startPoint y: 155, endPoint x: 562, endPoint y: 154, distance: 10.1
click at [572, 155] on div "Hello [PERSON_NAME]. I can come in sometime this weekend for sure - [DATE] 1:14…" at bounding box center [479, 151] width 252 height 27
click at [469, 132] on div "Sender Account said at [DATE] 1:08:40 PM" at bounding box center [478, 132] width 249 height 8
drag, startPoint x: 550, startPoint y: 146, endPoint x: 487, endPoint y: 142, distance: 62.5
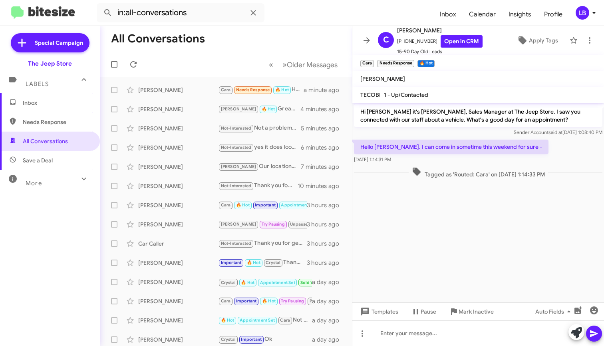
click at [549, 146] on div "Hello [PERSON_NAME]. I can come in sometime this weekend for sure - [DATE] 1:14…" at bounding box center [479, 151] width 252 height 27
drag, startPoint x: 443, startPoint y: 186, endPoint x: 449, endPoint y: 167, distance: 19.6
click at [443, 186] on cdk-virtual-scroll-viewport "Hi [PERSON_NAME] it's [PERSON_NAME], Sales Manager at The Jeep Store. I saw you…" at bounding box center [479, 202] width 252 height 199
click at [452, 159] on div "[DATE] 1:14:31 PM" at bounding box center [451, 159] width 195 height 8
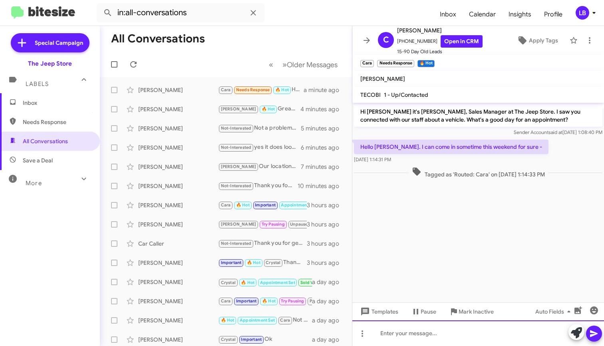
drag, startPoint x: 436, startPoint y: 332, endPoint x: 455, endPoint y: 243, distance: 91.3
click at [436, 332] on div at bounding box center [479, 333] width 252 height 26
